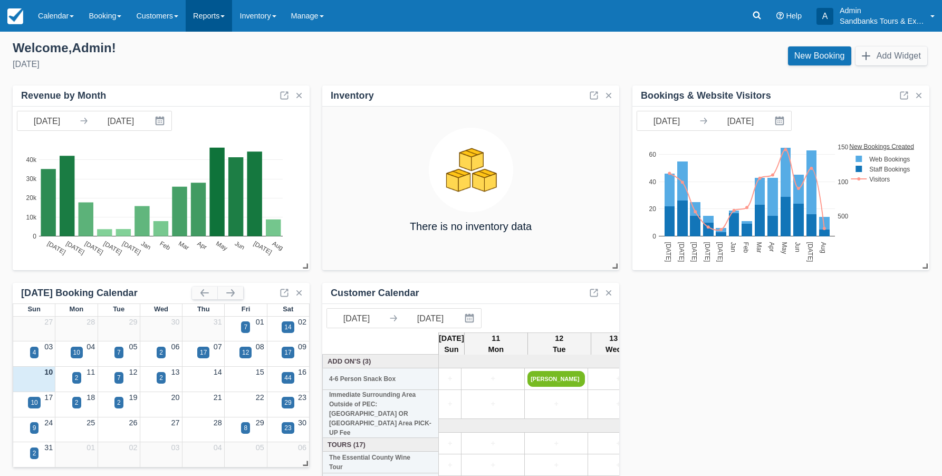
click at [225, 20] on link "Reports" at bounding box center [209, 16] width 46 height 32
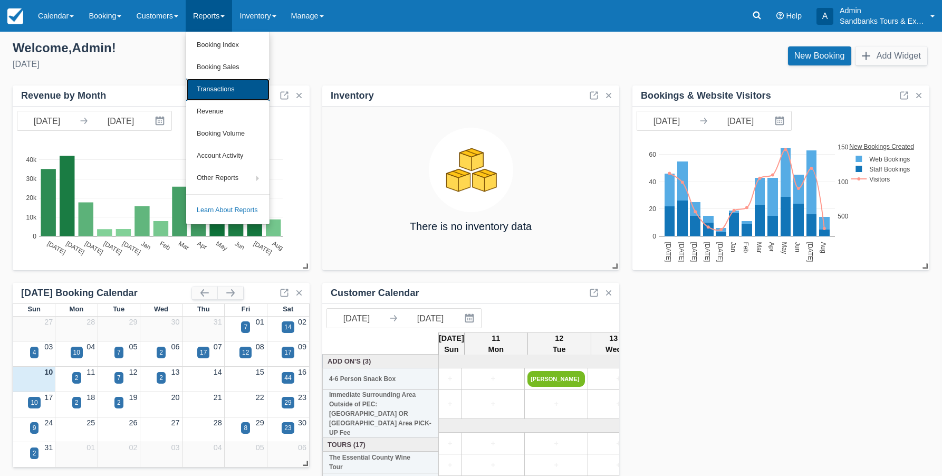
click at [227, 89] on link "Transactions" at bounding box center [227, 90] width 83 height 22
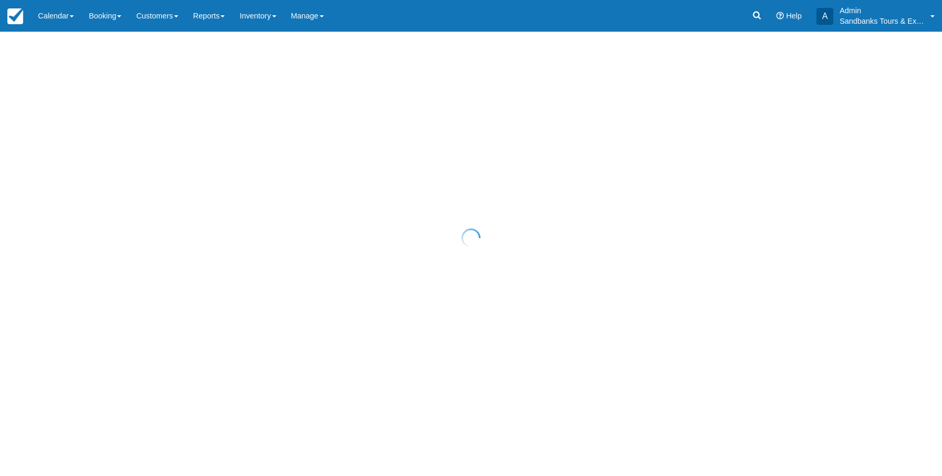
select select "10"
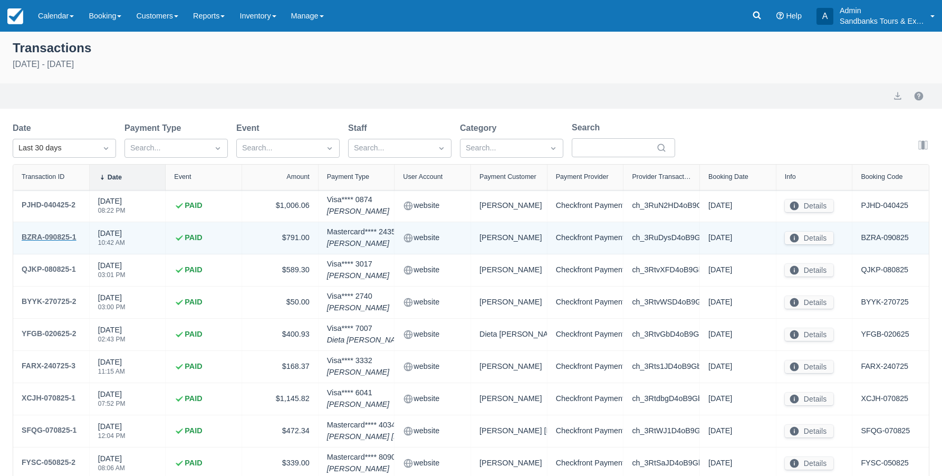
click at [61, 234] on div "BZRA-090825-1" at bounding box center [49, 236] width 55 height 13
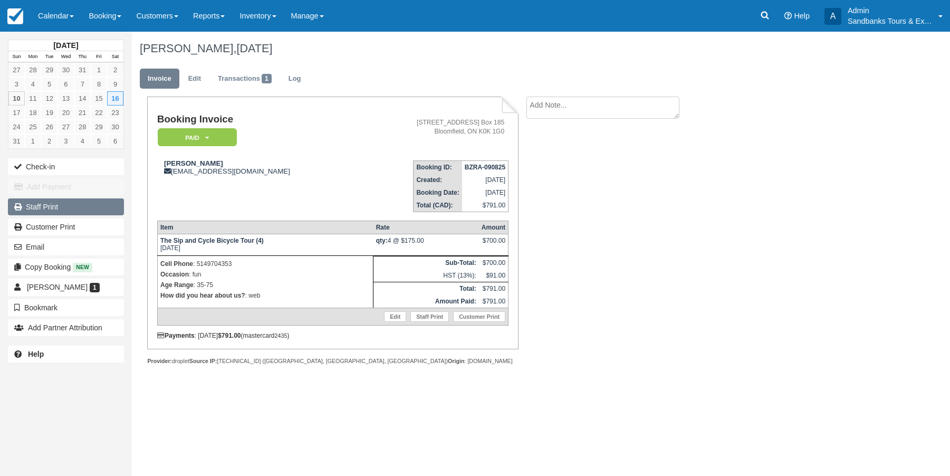
click at [46, 207] on link "Staff Print" at bounding box center [66, 206] width 116 height 17
click at [19, 17] on img at bounding box center [15, 16] width 16 height 16
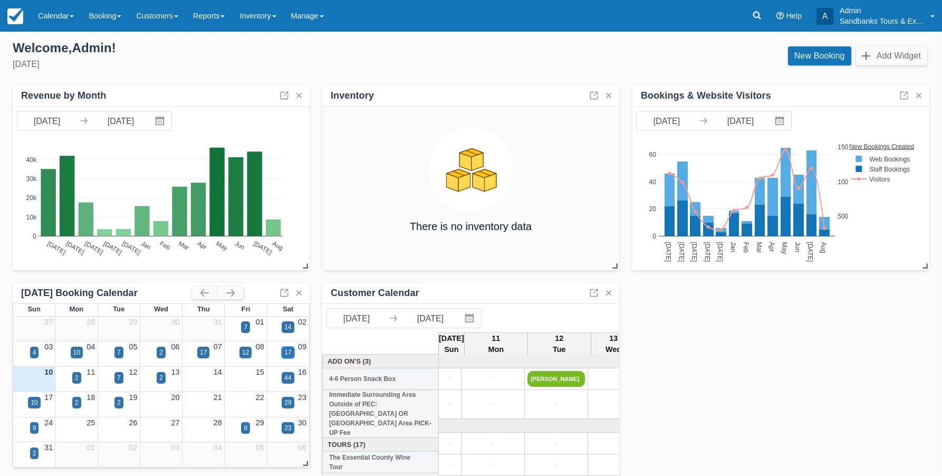
click at [282, 351] on div "17" at bounding box center [288, 352] width 12 height 12
